Goal: Task Accomplishment & Management: Complete application form

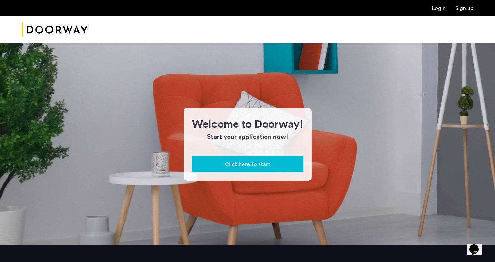
click at [431, 11] on ul "Login Sign up" at bounding box center [248, 8] width 452 height 8
click at [436, 9] on link "Login" at bounding box center [439, 8] width 14 height 5
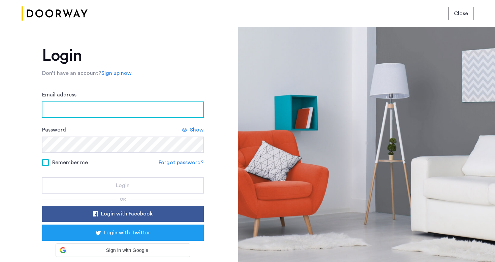
type input "**********"
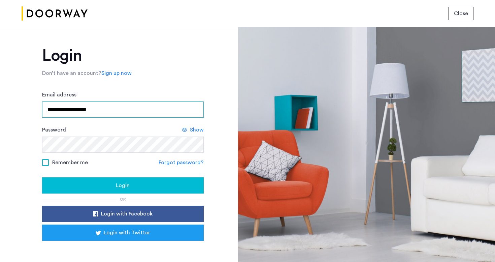
click at [103, 115] on input "**********" at bounding box center [123, 109] width 162 height 16
click at [99, 194] on div "**********" at bounding box center [123, 163] width 162 height 233
click at [99, 189] on div "Login" at bounding box center [122, 185] width 151 height 8
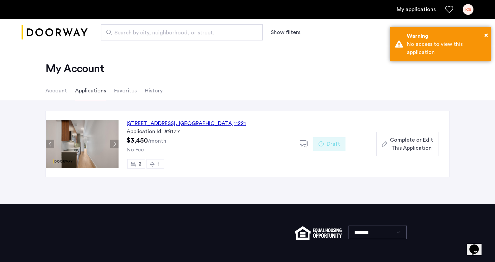
click at [389, 143] on div "Complete or Edit This Application" at bounding box center [407, 144] width 51 height 16
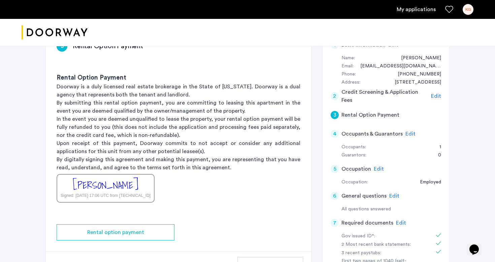
scroll to position [79, 0]
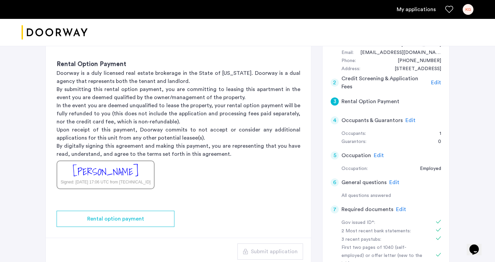
click at [407, 121] on span "Edit" at bounding box center [410, 119] width 10 height 5
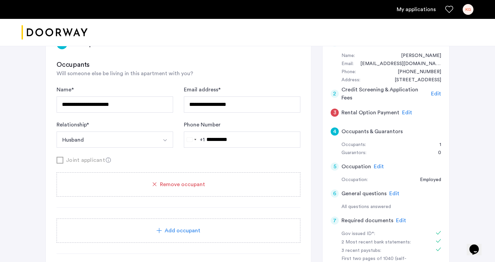
scroll to position [73, 0]
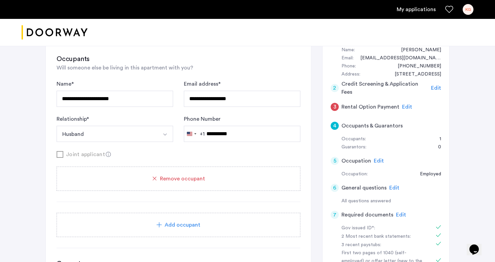
click at [157, 126] on button "Husband" at bounding box center [107, 134] width 101 height 16
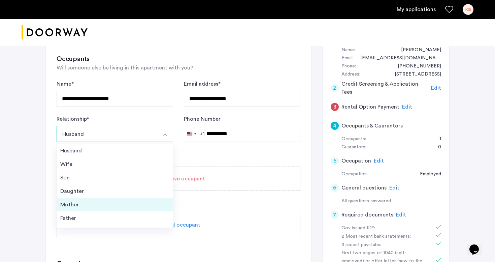
scroll to position [24, 0]
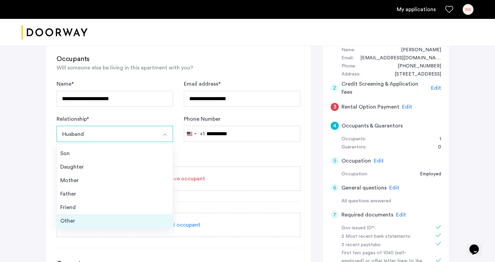
click at [105, 220] on div "Other" at bounding box center [114, 220] width 109 height 8
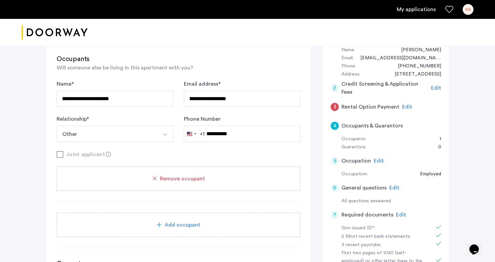
click at [39, 195] on div "**********" at bounding box center [247, 182] width 424 height 420
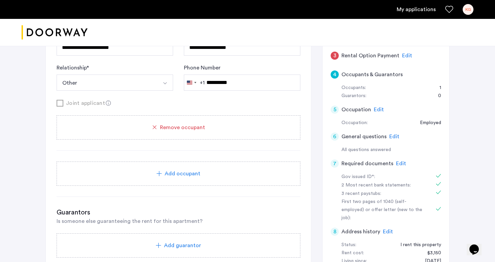
scroll to position [129, 0]
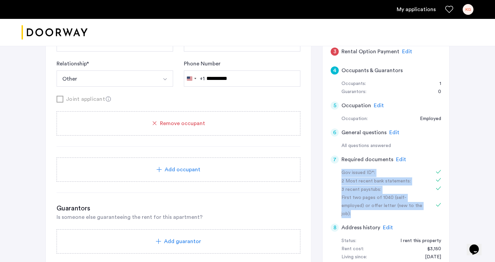
drag, startPoint x: 340, startPoint y: 170, endPoint x: 412, endPoint y: 207, distance: 80.9
click at [412, 207] on div "Gov issued ID*: 2 Most recent bank statements: 3 recent paystubs: First two pag…" at bounding box center [386, 193] width 110 height 49
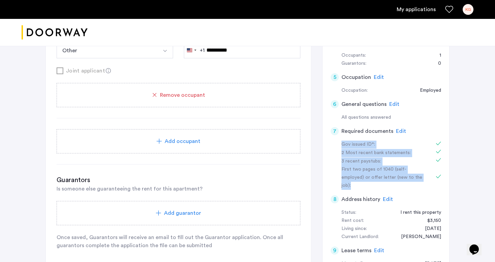
scroll to position [190, 0]
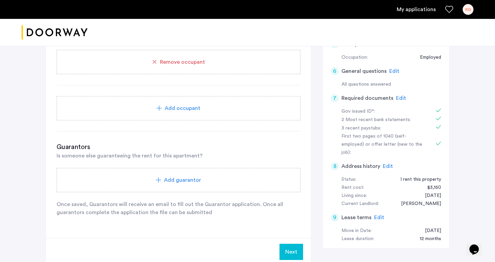
click at [229, 189] on div "Add guarantor" at bounding box center [179, 180] width 244 height 24
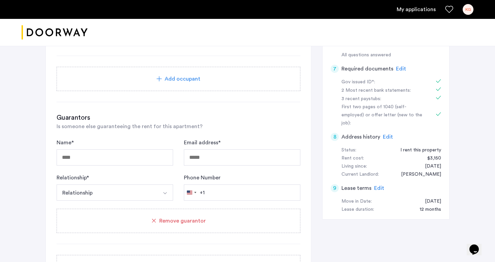
scroll to position [218, 0]
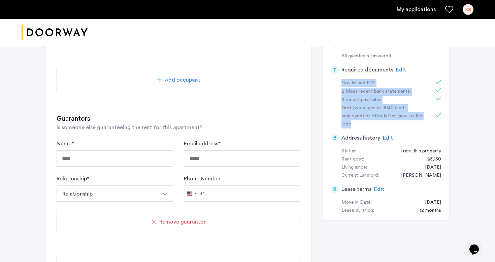
drag, startPoint x: 415, startPoint y: 116, endPoint x: 338, endPoint y: 85, distance: 82.9
click at [338, 85] on div "Gov issued ID*: 2 Most recent bank statements: 3 recent paystubs: First two pag…" at bounding box center [386, 103] width 110 height 49
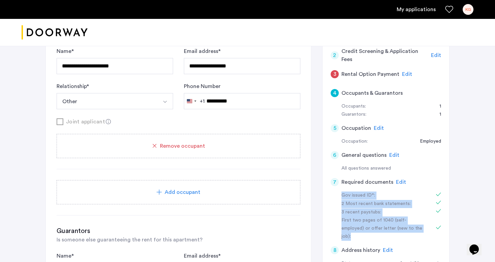
scroll to position [206, 0]
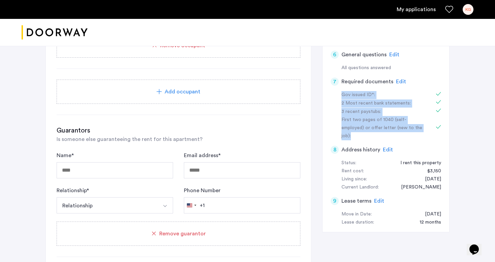
copy div "Gov issued ID*: 2 Most recent bank statements: 3 recent paystubs: First two pag…"
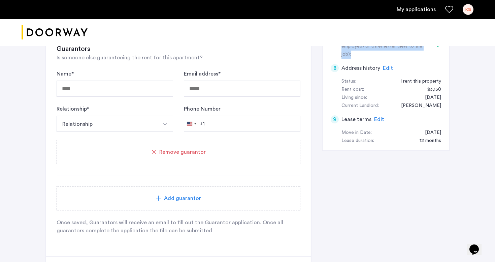
scroll to position [287, 0]
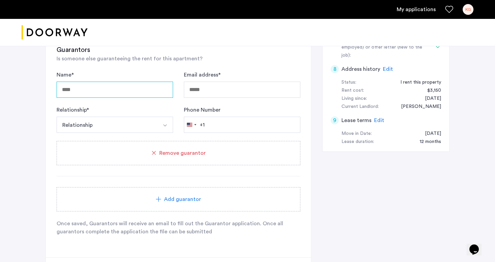
click at [107, 88] on input "Name *" at bounding box center [115, 89] width 116 height 16
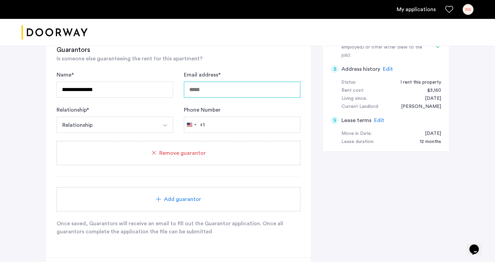
click at [197, 90] on input "Email address *" at bounding box center [242, 89] width 116 height 16
click at [78, 89] on input "**********" at bounding box center [115, 89] width 116 height 16
type input "**********"
click at [222, 89] on input "Email address *" at bounding box center [242, 89] width 116 height 16
type input "**********"
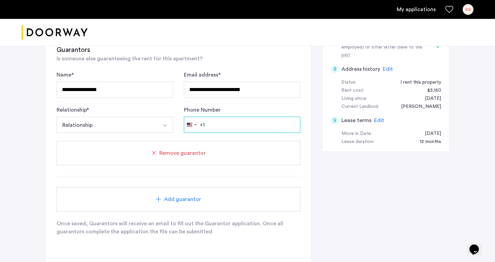
click at [229, 125] on input "Phone Number" at bounding box center [242, 124] width 116 height 16
type input "**********"
click at [118, 127] on button "Relationship" at bounding box center [107, 124] width 101 height 16
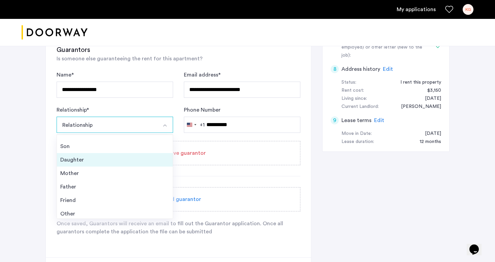
scroll to position [24, 0]
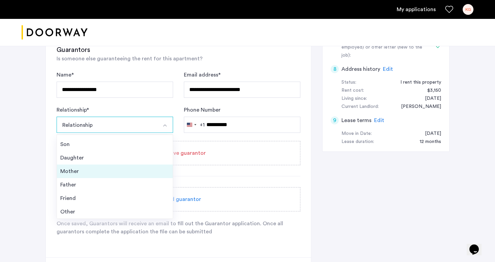
click at [88, 169] on div "Mother" at bounding box center [114, 171] width 109 height 8
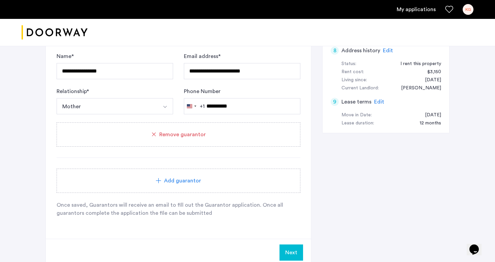
scroll to position [326, 0]
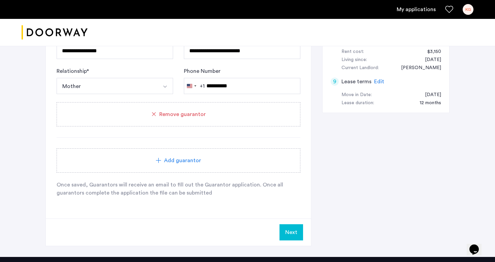
click at [297, 231] on button "Next" at bounding box center [291, 232] width 24 height 16
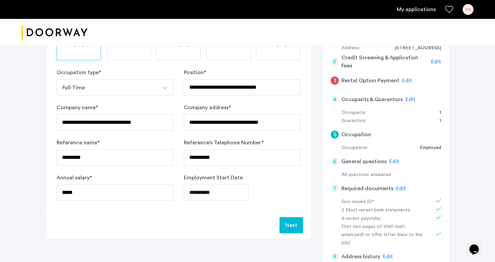
scroll to position [94, 0]
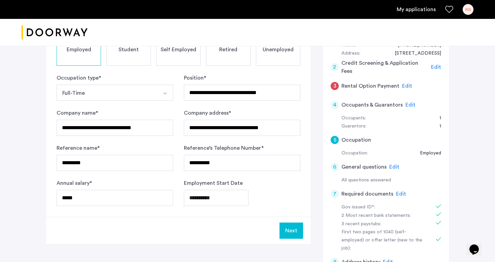
click at [405, 105] on span "Edit" at bounding box center [410, 104] width 10 height 5
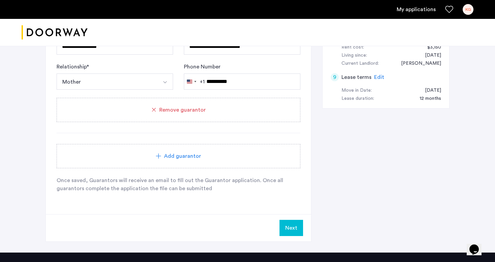
scroll to position [329, 0]
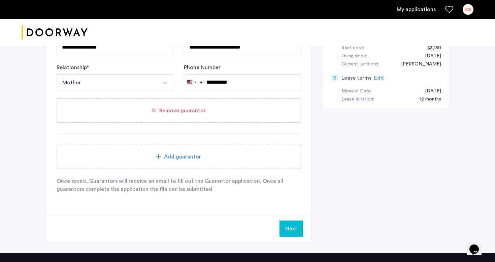
click at [284, 224] on button "Next" at bounding box center [291, 228] width 24 height 16
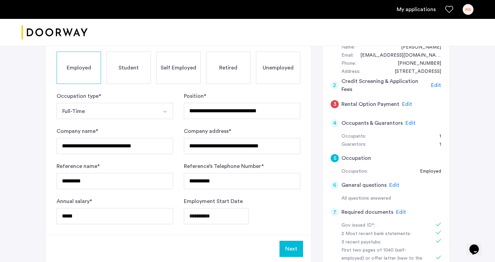
scroll to position [98, 0]
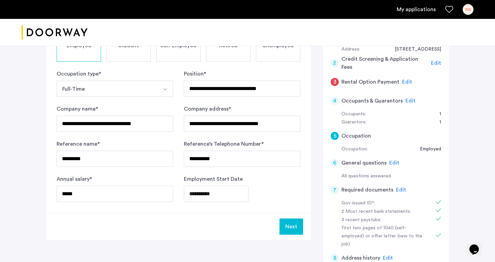
click at [301, 218] on button "Next" at bounding box center [291, 226] width 24 height 16
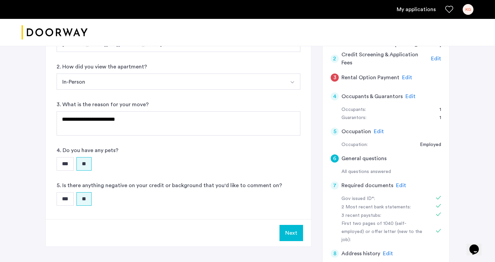
scroll to position [105, 0]
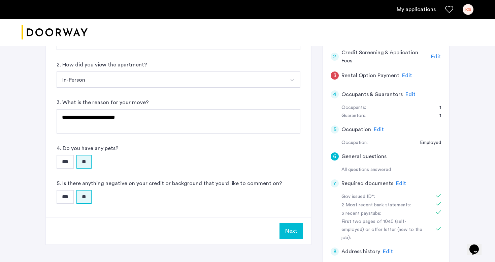
click at [297, 227] on button "Next" at bounding box center [291, 231] width 24 height 16
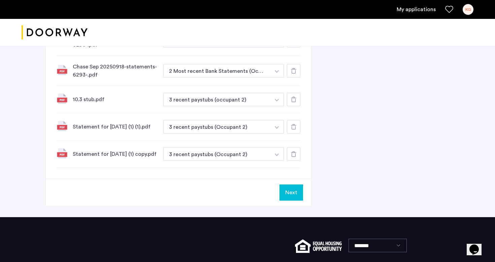
scroll to position [523, 0]
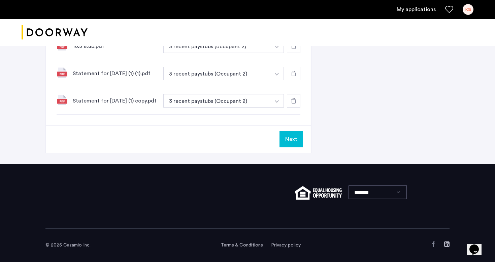
click at [296, 143] on button "Next" at bounding box center [291, 139] width 24 height 16
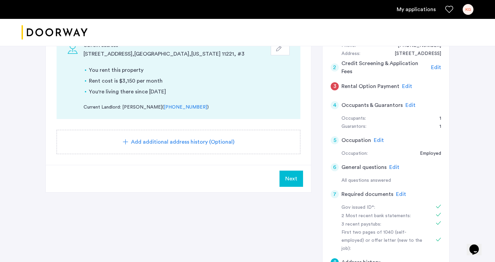
scroll to position [68, 0]
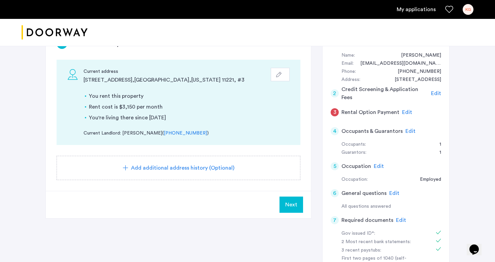
click at [297, 205] on button "Next" at bounding box center [291, 204] width 24 height 16
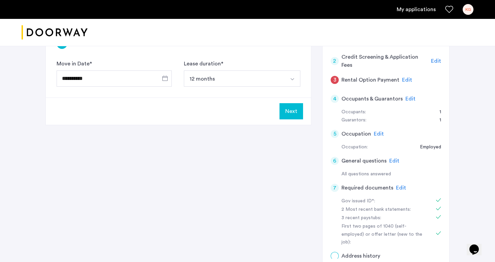
scroll to position [0, 0]
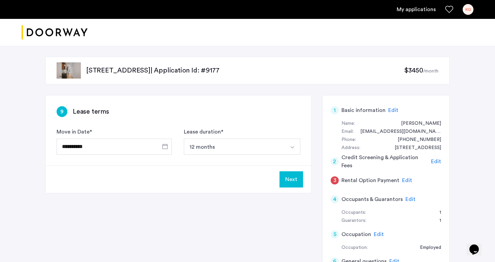
click at [297, 182] on button "Next" at bounding box center [291, 179] width 24 height 16
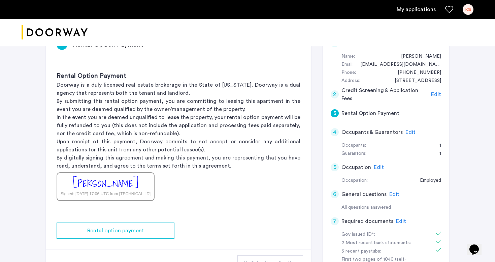
scroll to position [31, 0]
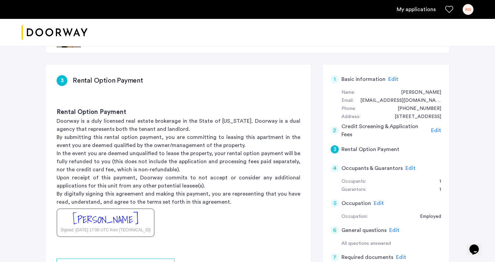
click at [407, 170] on span "Edit" at bounding box center [410, 167] width 10 height 5
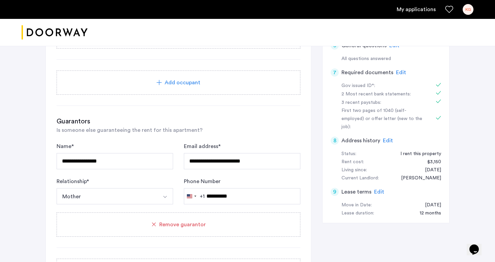
scroll to position [216, 0]
click at [314, 156] on div "**********" at bounding box center [247, 122] width 404 height 487
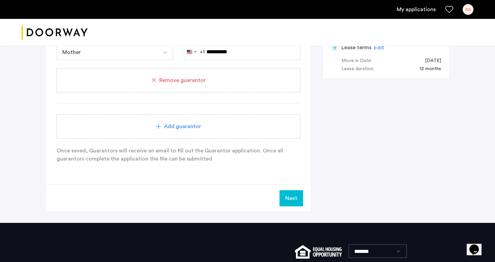
scroll to position [348, 0]
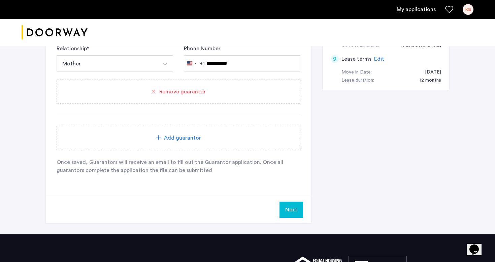
click at [289, 206] on button "Next" at bounding box center [291, 209] width 24 height 16
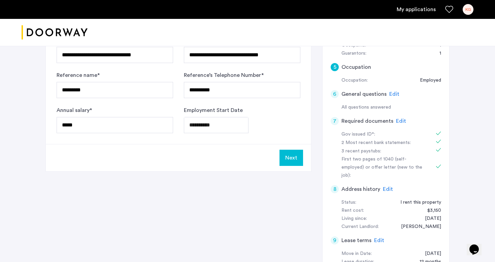
scroll to position [276, 0]
